Goal: Check status: Check status

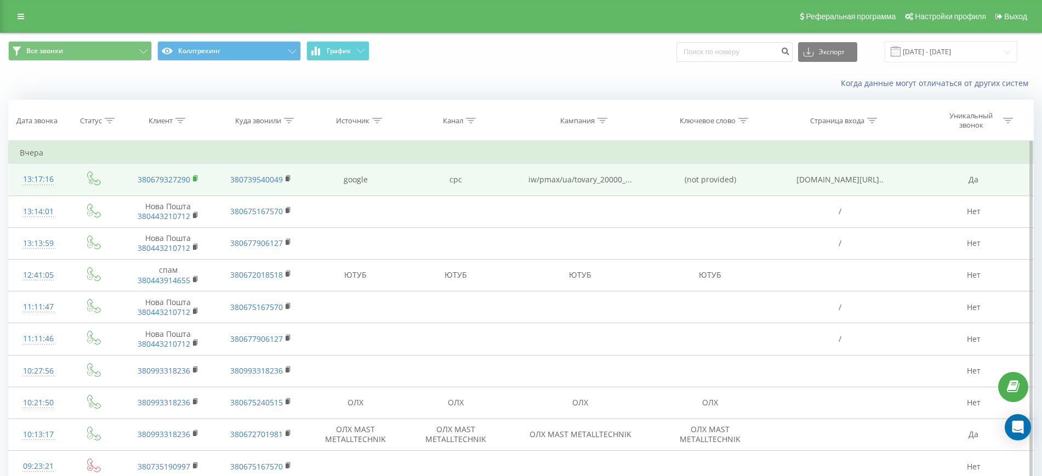
click at [195, 178] on rect at bounding box center [194, 179] width 3 height 5
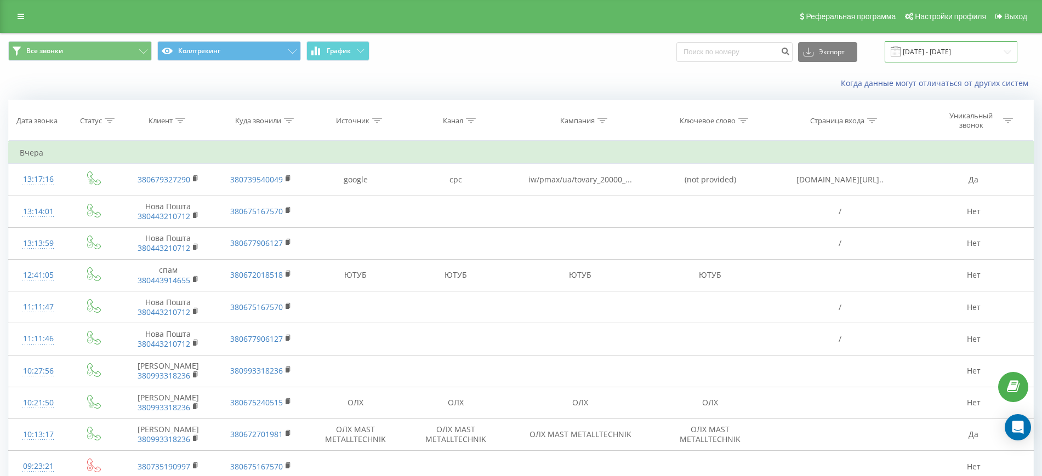
click at [975, 50] on input "[DATE] - [DATE]" at bounding box center [951, 51] width 133 height 21
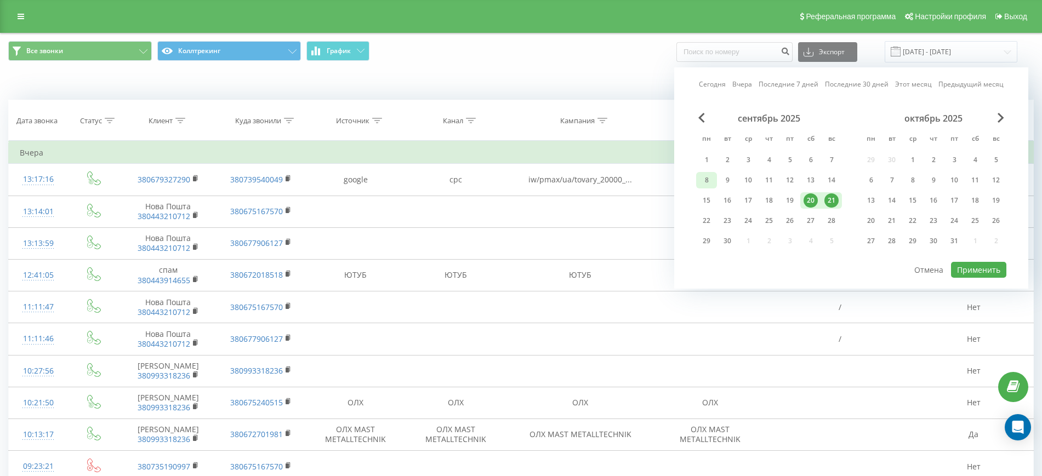
drag, startPoint x: 707, startPoint y: 219, endPoint x: 706, endPoint y: 175, distance: 43.3
click at [707, 218] on div "22" at bounding box center [707, 221] width 14 height 14
click at [706, 156] on div "1" at bounding box center [707, 160] width 14 height 14
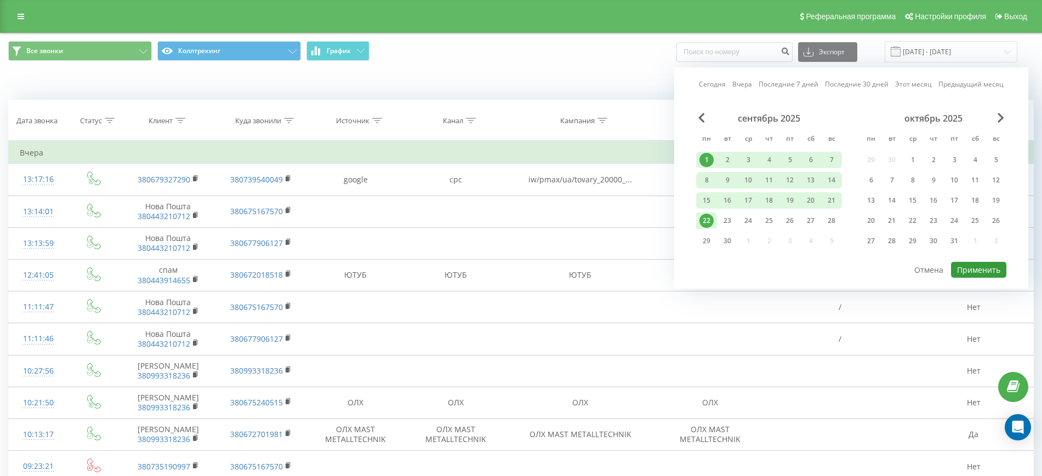
click at [980, 269] on button "Применить" at bounding box center [978, 270] width 55 height 16
type input "01.09.2025 - 22.09.2025"
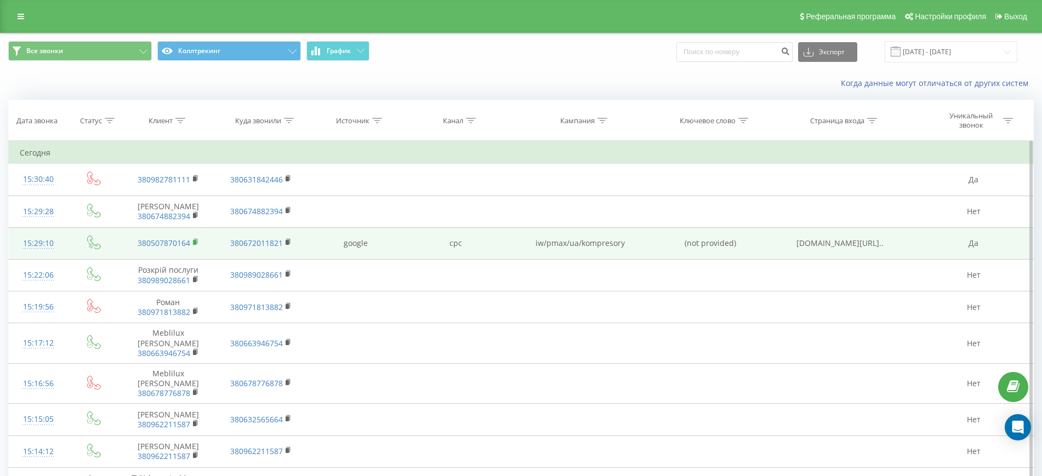
click at [195, 240] on icon at bounding box center [196, 242] width 6 height 8
